Goal: Task Accomplishment & Management: Manage account settings

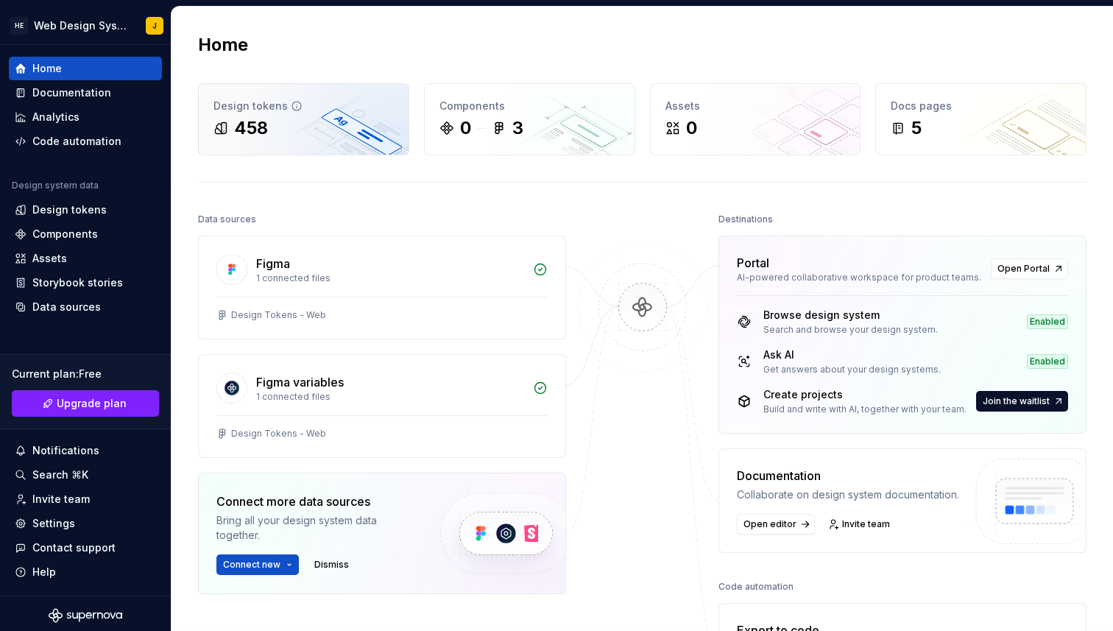
click at [274, 99] on div "Design tokens" at bounding box center [303, 106] width 180 height 15
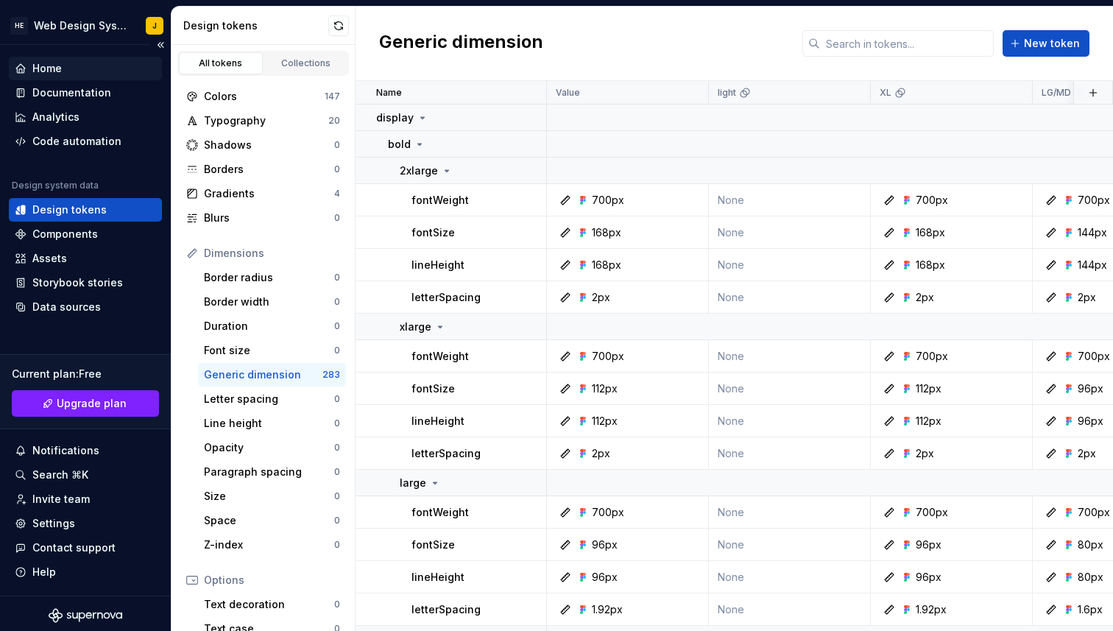
click at [81, 68] on div "Home" at bounding box center [85, 68] width 141 height 15
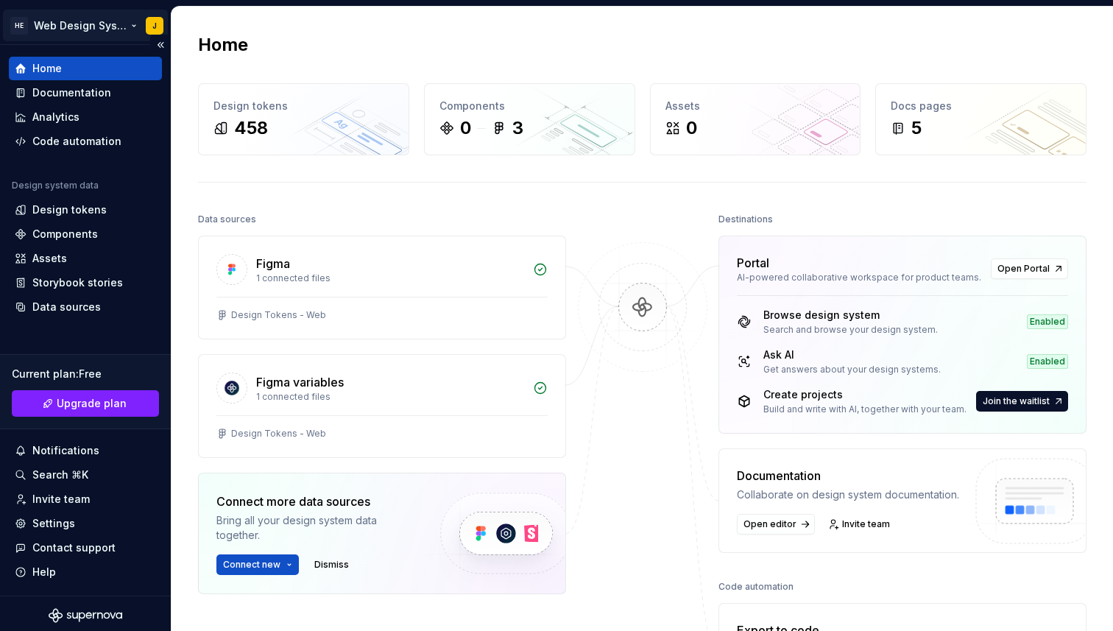
click at [161, 26] on html "HE Web Design System J Home Documentation Analytics Code automation Design syst…" at bounding box center [556, 315] width 1113 height 631
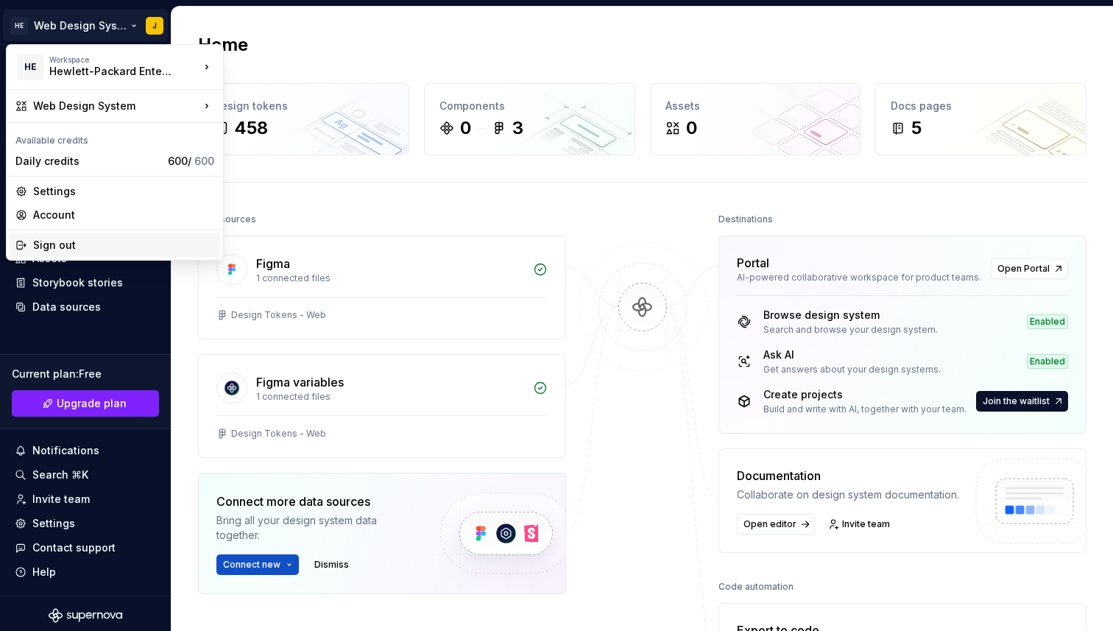
click at [73, 246] on div "Sign out" at bounding box center [123, 245] width 181 height 15
